Goal: Browse casually

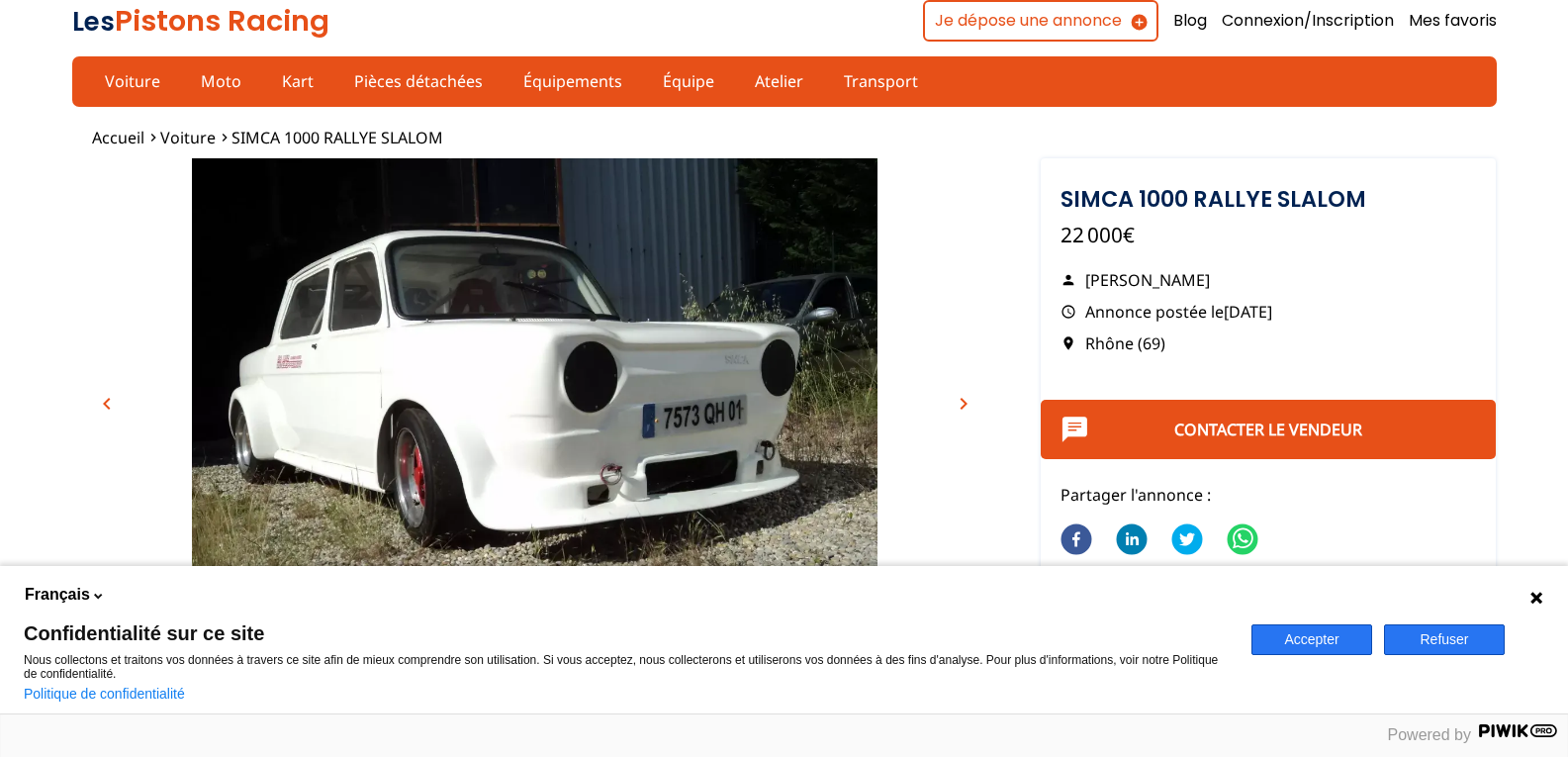
click at [960, 403] on span "chevron_right" at bounding box center [964, 404] width 24 height 24
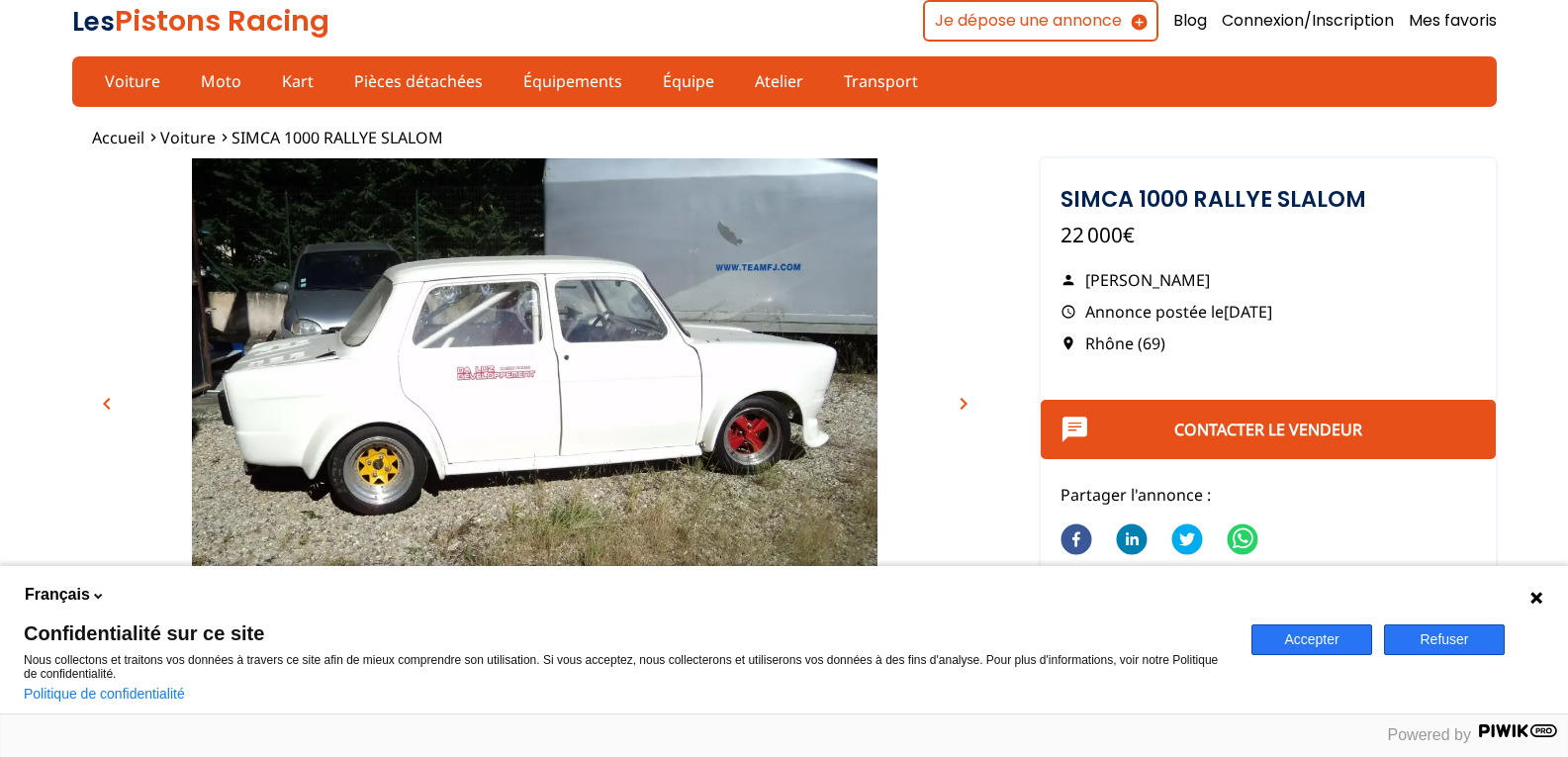
click at [960, 403] on span "chevron_right" at bounding box center [964, 404] width 24 height 24
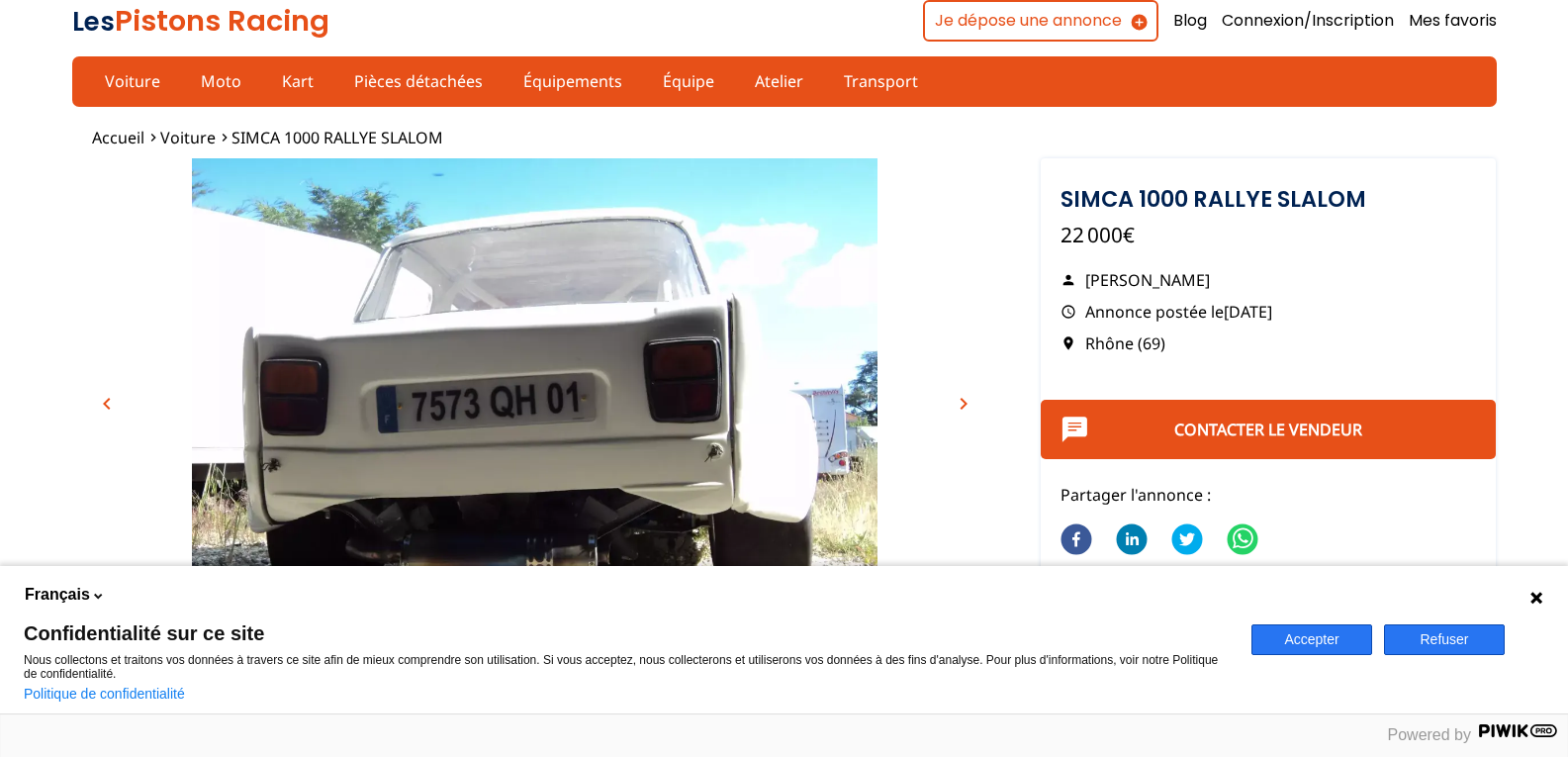
click at [956, 407] on span "chevron_right" at bounding box center [964, 404] width 24 height 24
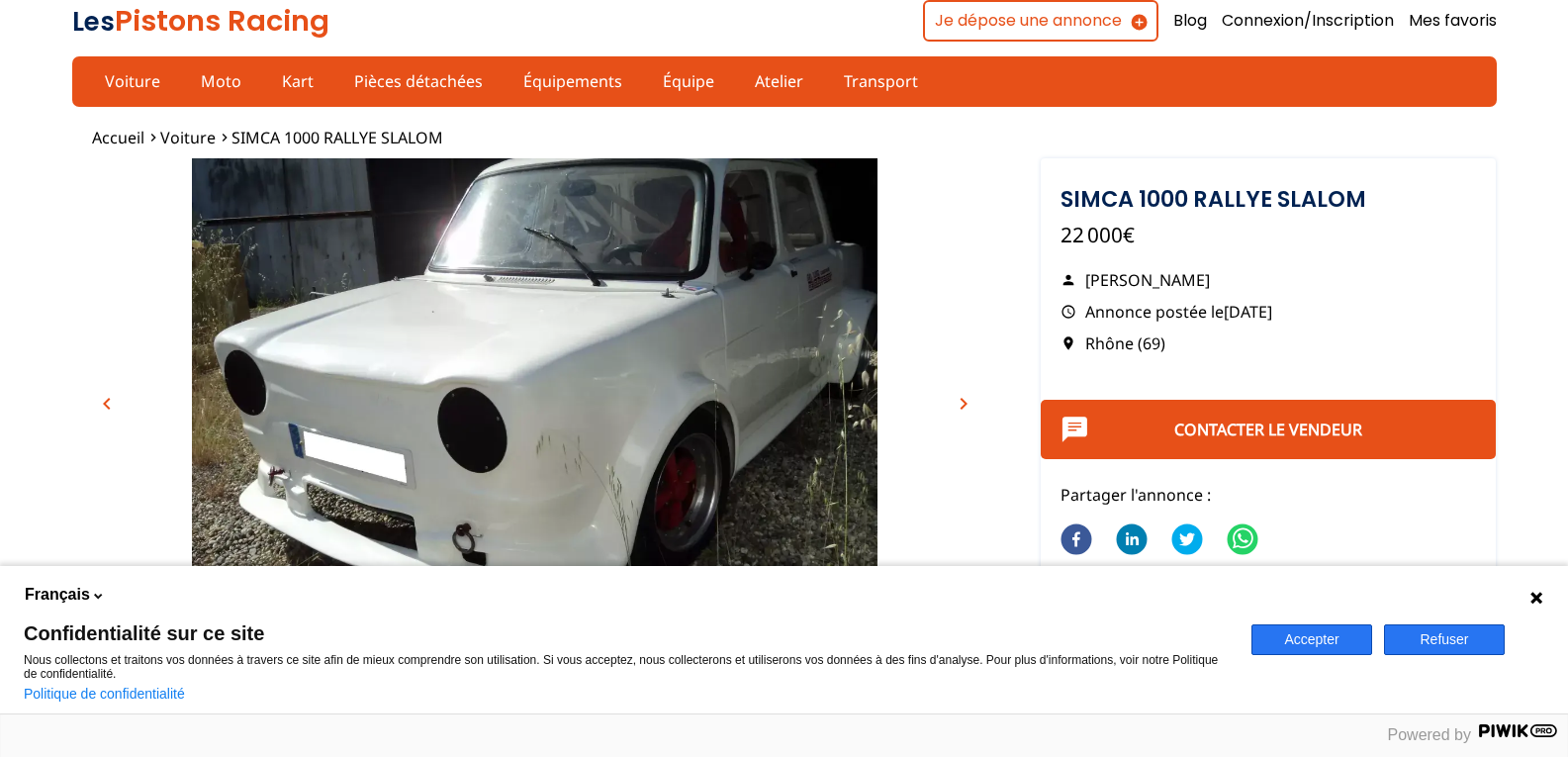
click at [966, 404] on span "chevron_right" at bounding box center [964, 404] width 24 height 24
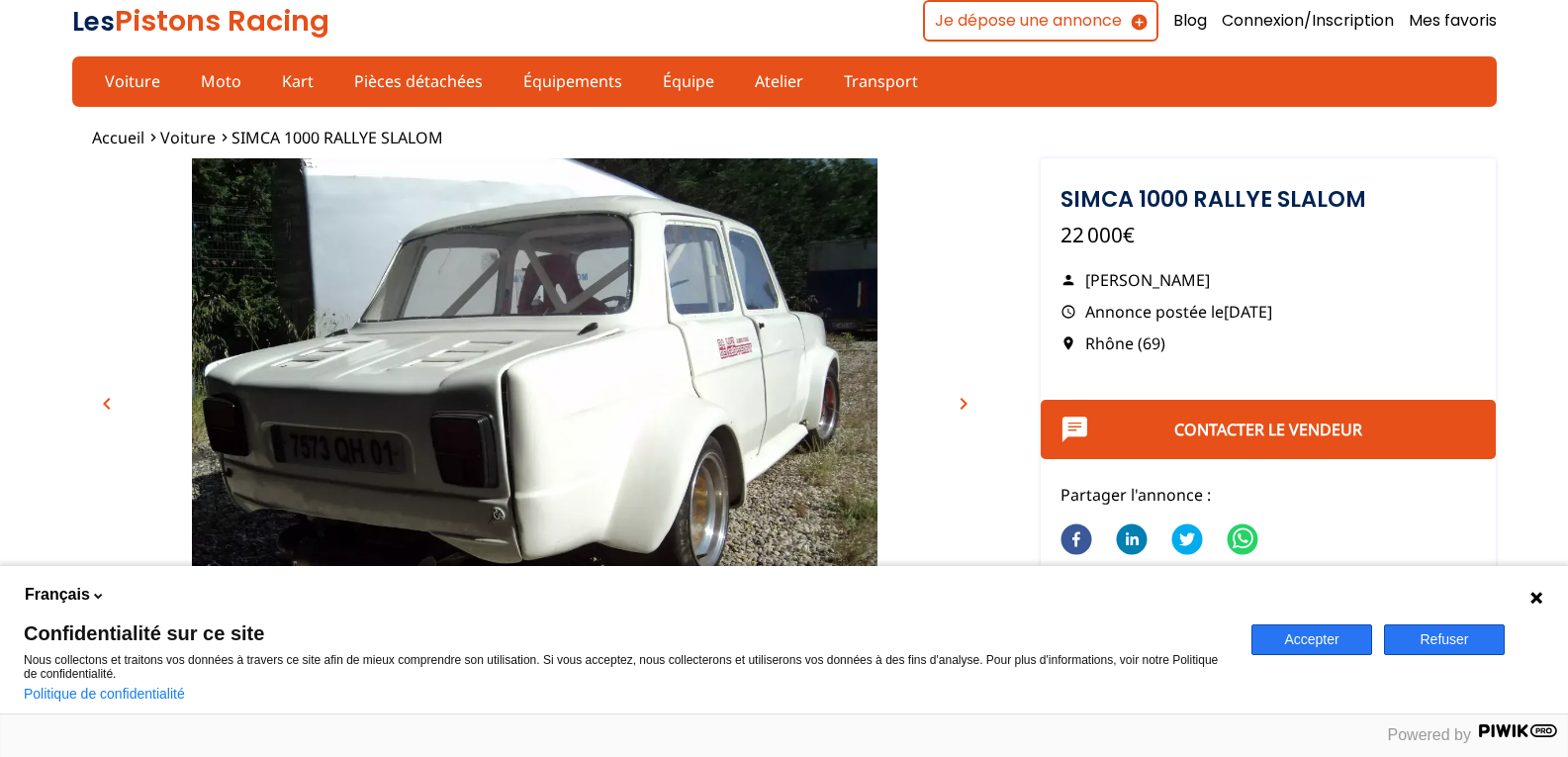
click at [965, 402] on span "chevron_right" at bounding box center [964, 404] width 24 height 24
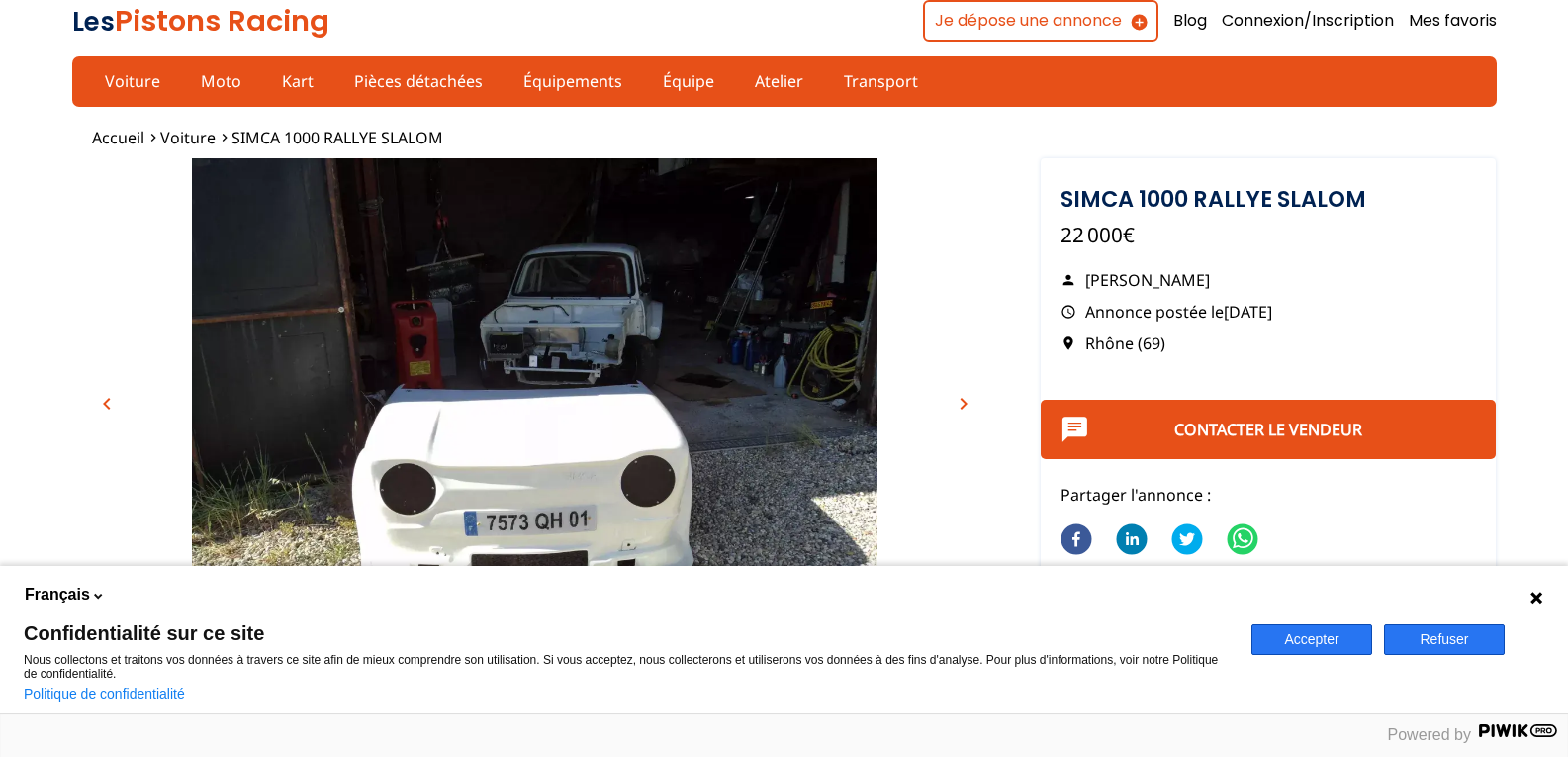
click at [957, 399] on span "chevron_right" at bounding box center [964, 404] width 24 height 24
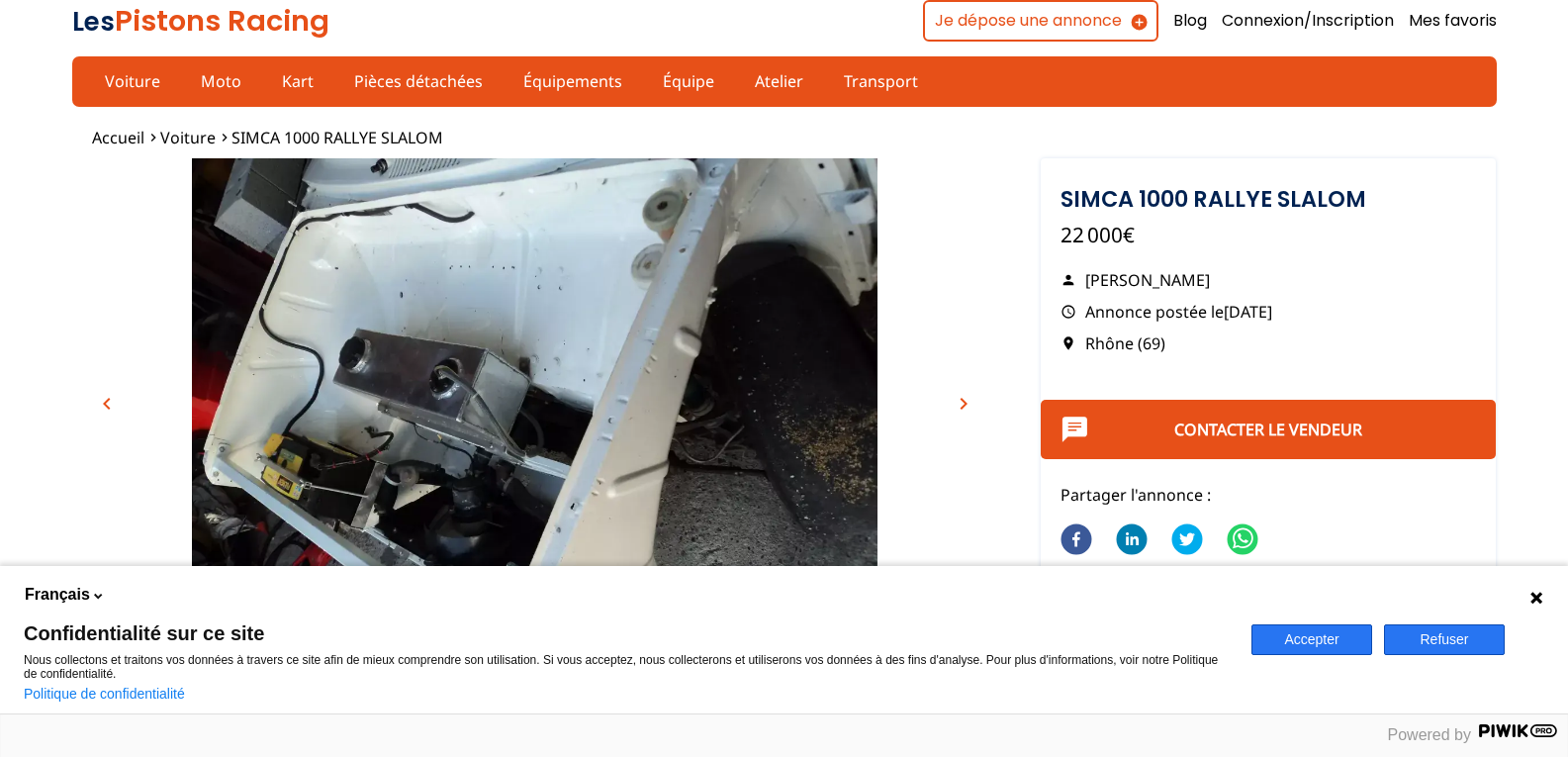
drag, startPoint x: 957, startPoint y: 399, endPoint x: 867, endPoint y: 415, distance: 91.4
click at [867, 415] on div "chevron_left chevron_right" at bounding box center [535, 393] width 926 height 470
click at [593, 390] on img "Go to Slide 7" at bounding box center [535, 415] width 926 height 514
click at [957, 402] on span "chevron_right" at bounding box center [964, 404] width 24 height 24
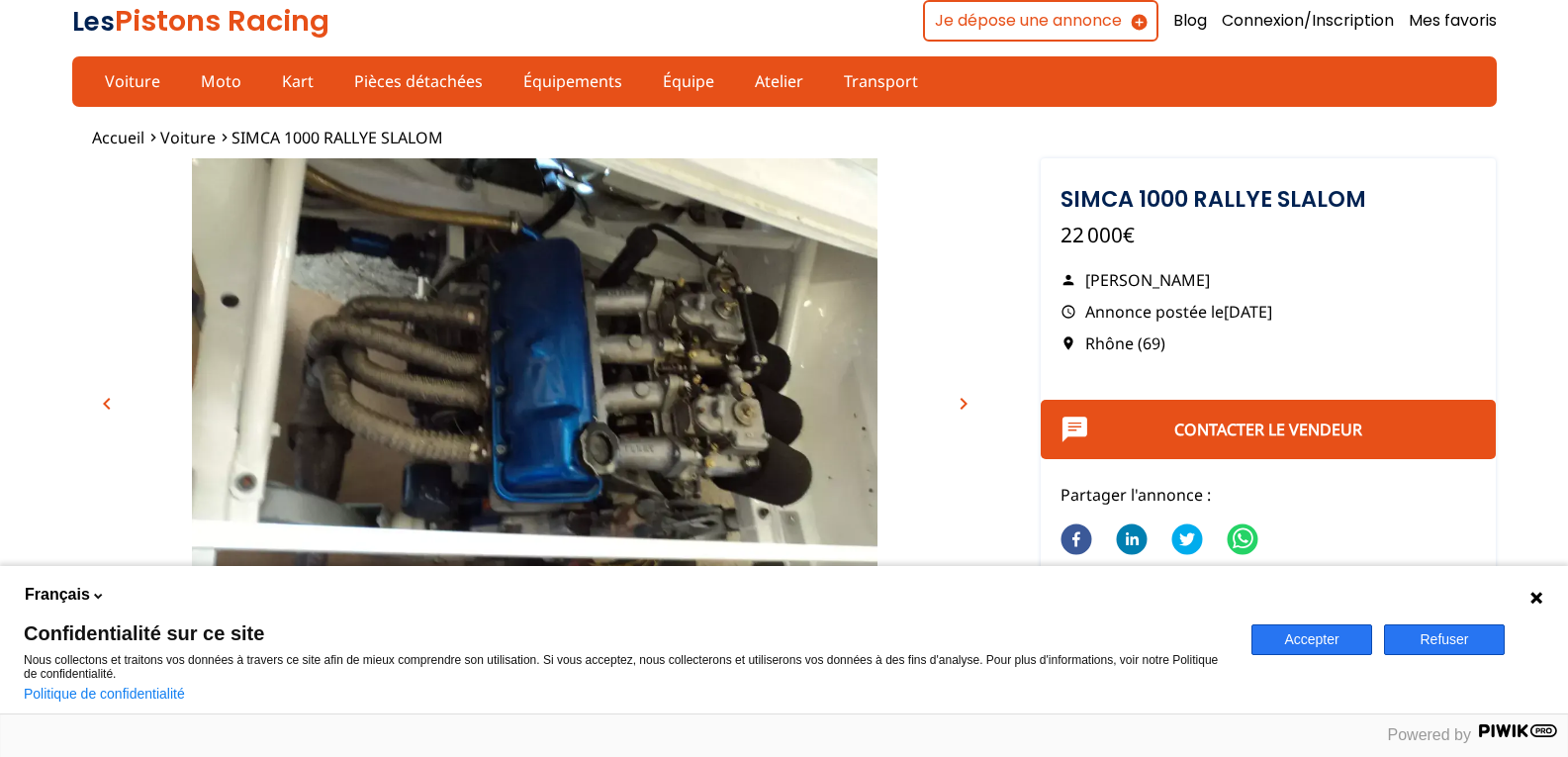
click at [957, 401] on span "chevron_right" at bounding box center [964, 404] width 24 height 24
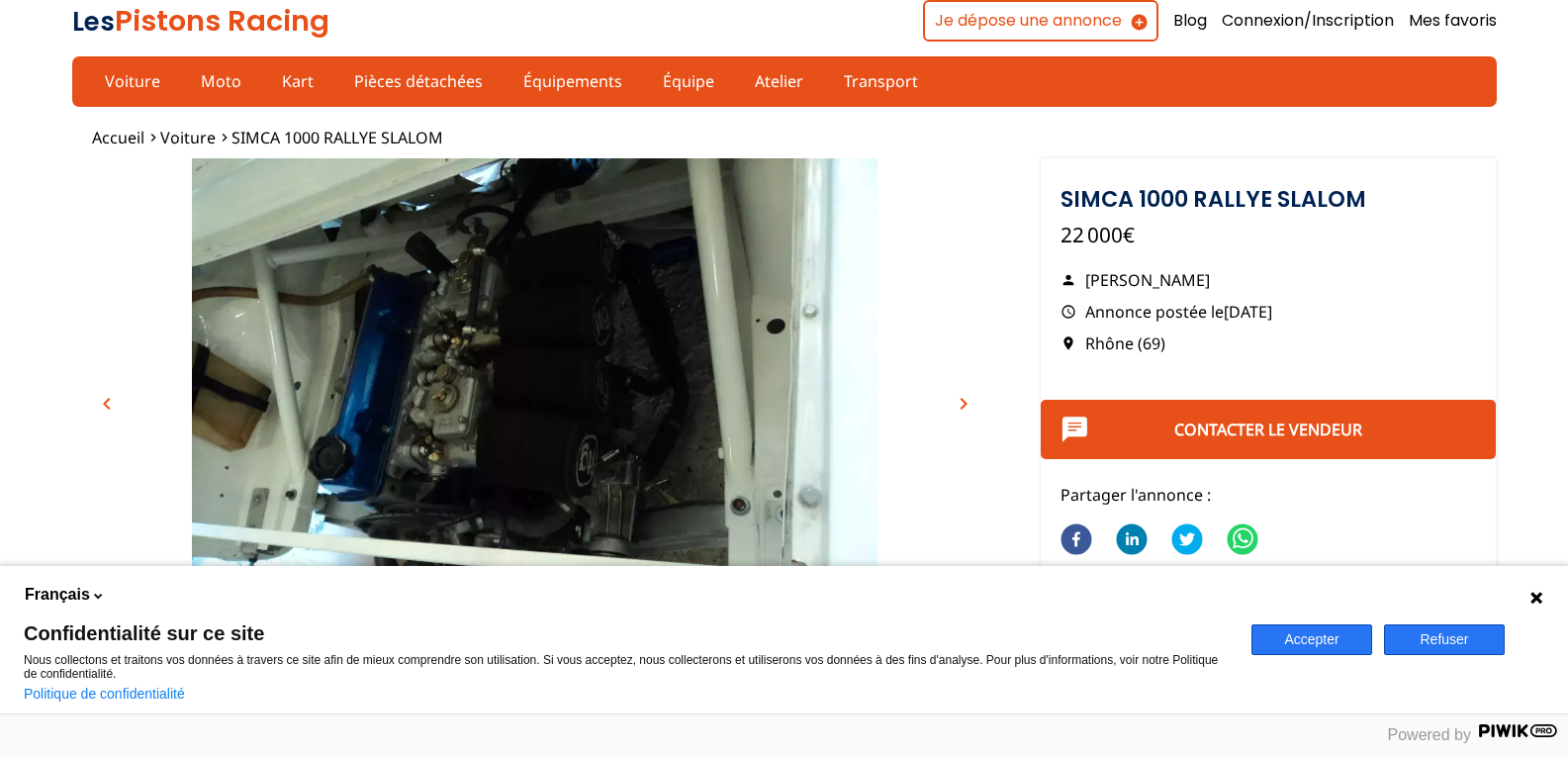
click at [960, 401] on span "chevron_right" at bounding box center [964, 404] width 24 height 24
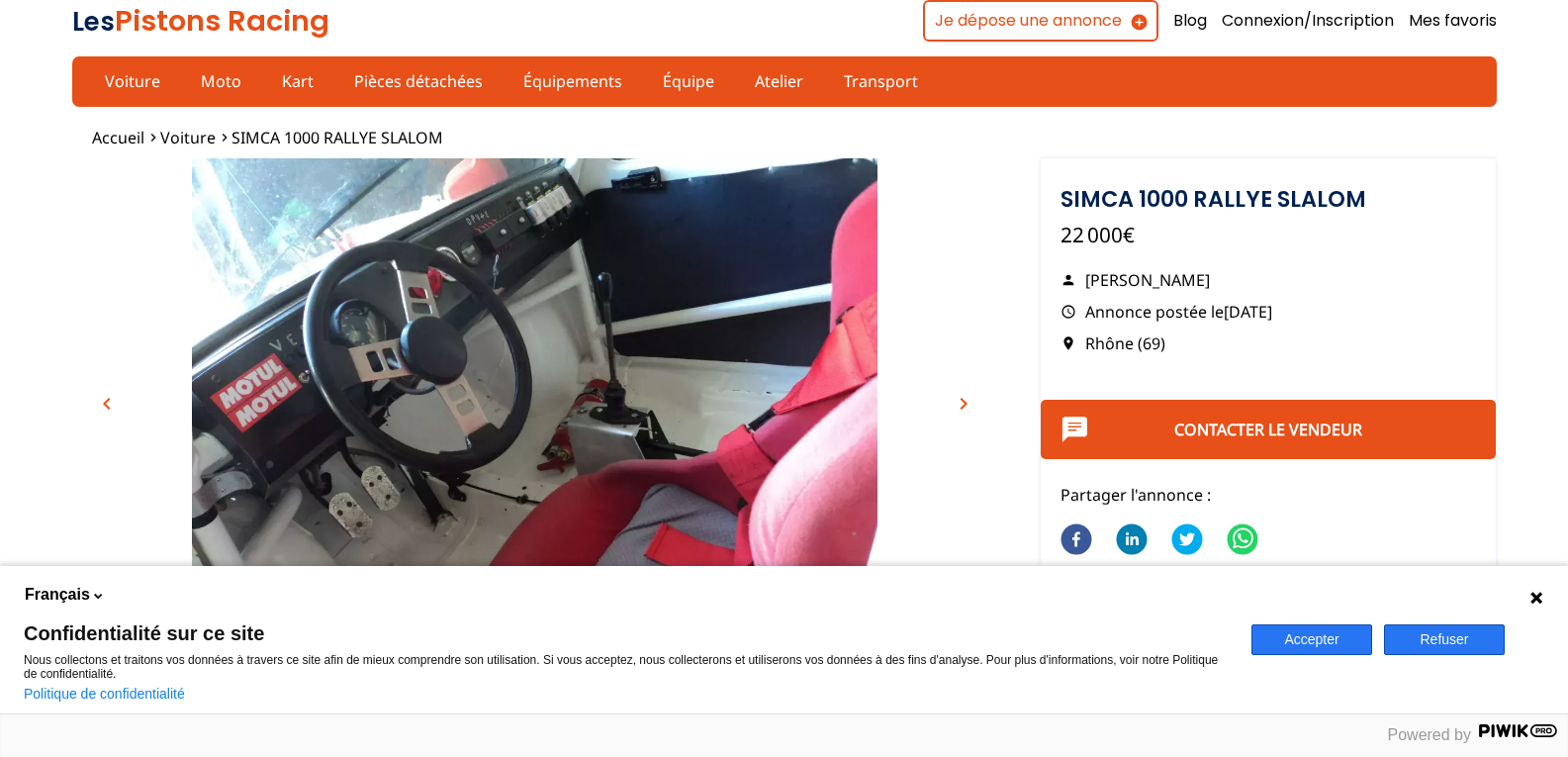
click at [960, 401] on span "chevron_right" at bounding box center [964, 404] width 24 height 24
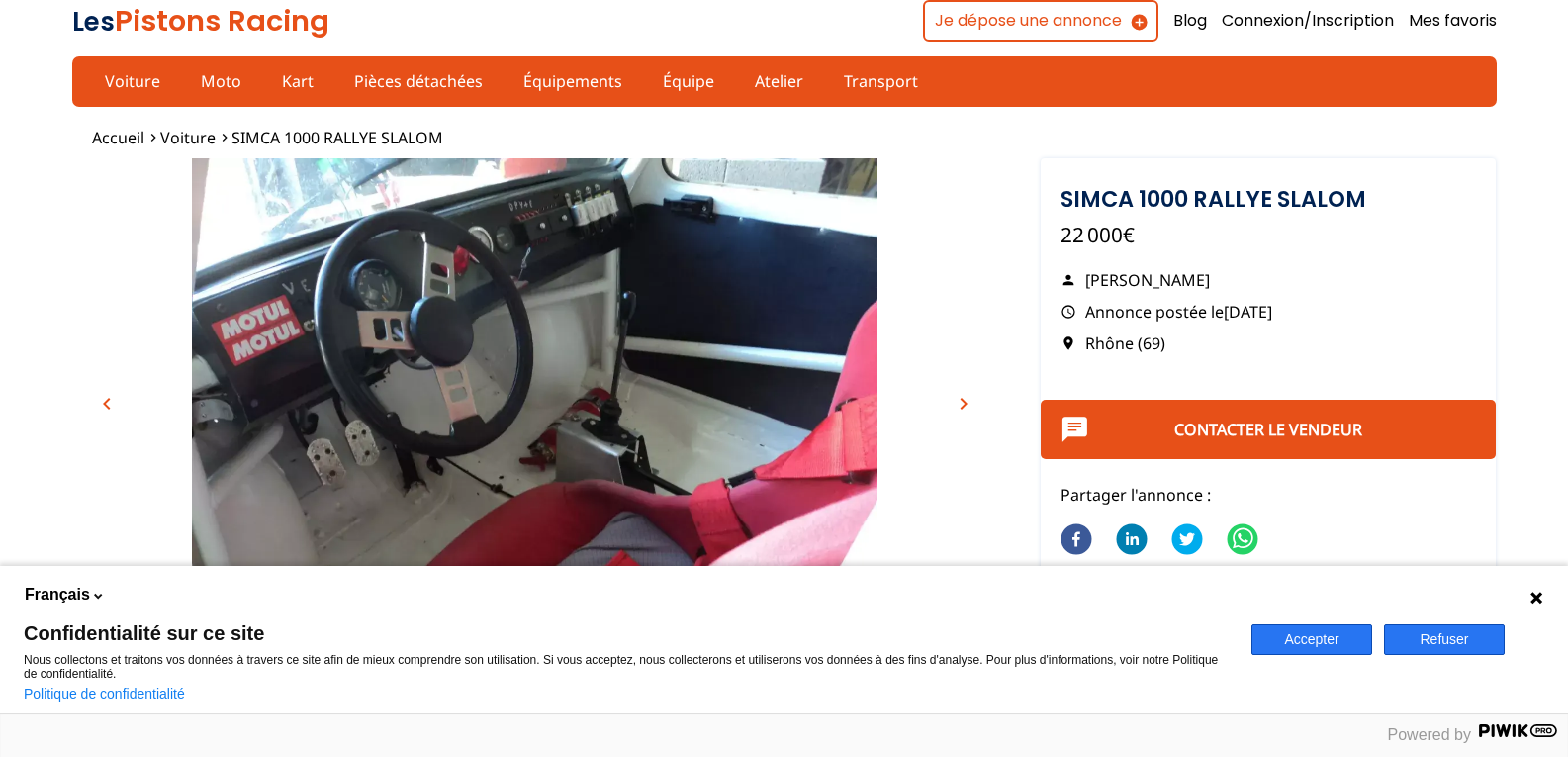
click at [960, 401] on span "chevron_right" at bounding box center [964, 404] width 24 height 24
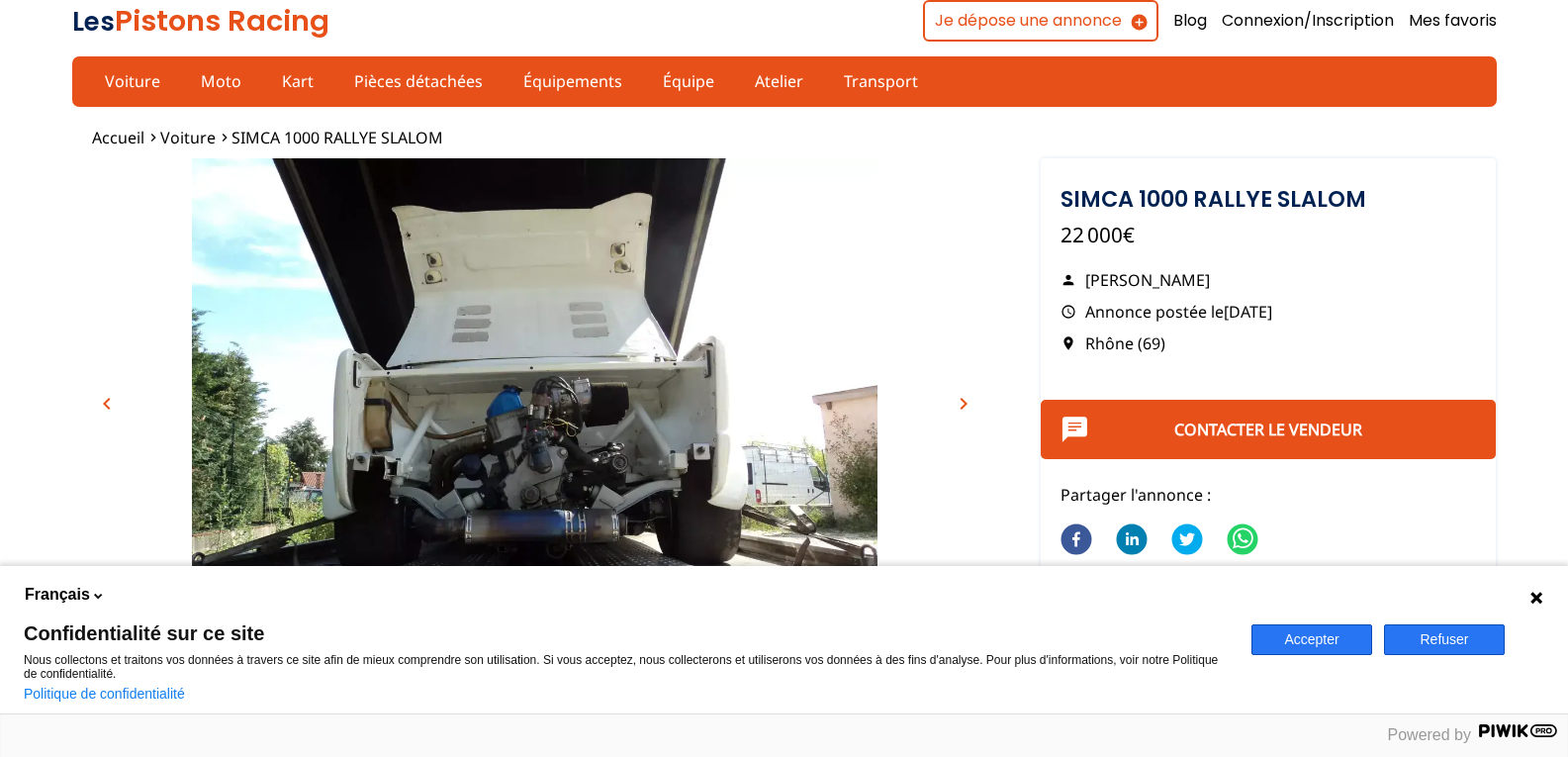
drag, startPoint x: 634, startPoint y: 471, endPoint x: 549, endPoint y: 455, distance: 86.5
click at [549, 455] on img "Go to Slide 12" at bounding box center [535, 415] width 926 height 514
